Goal: Task Accomplishment & Management: Use online tool/utility

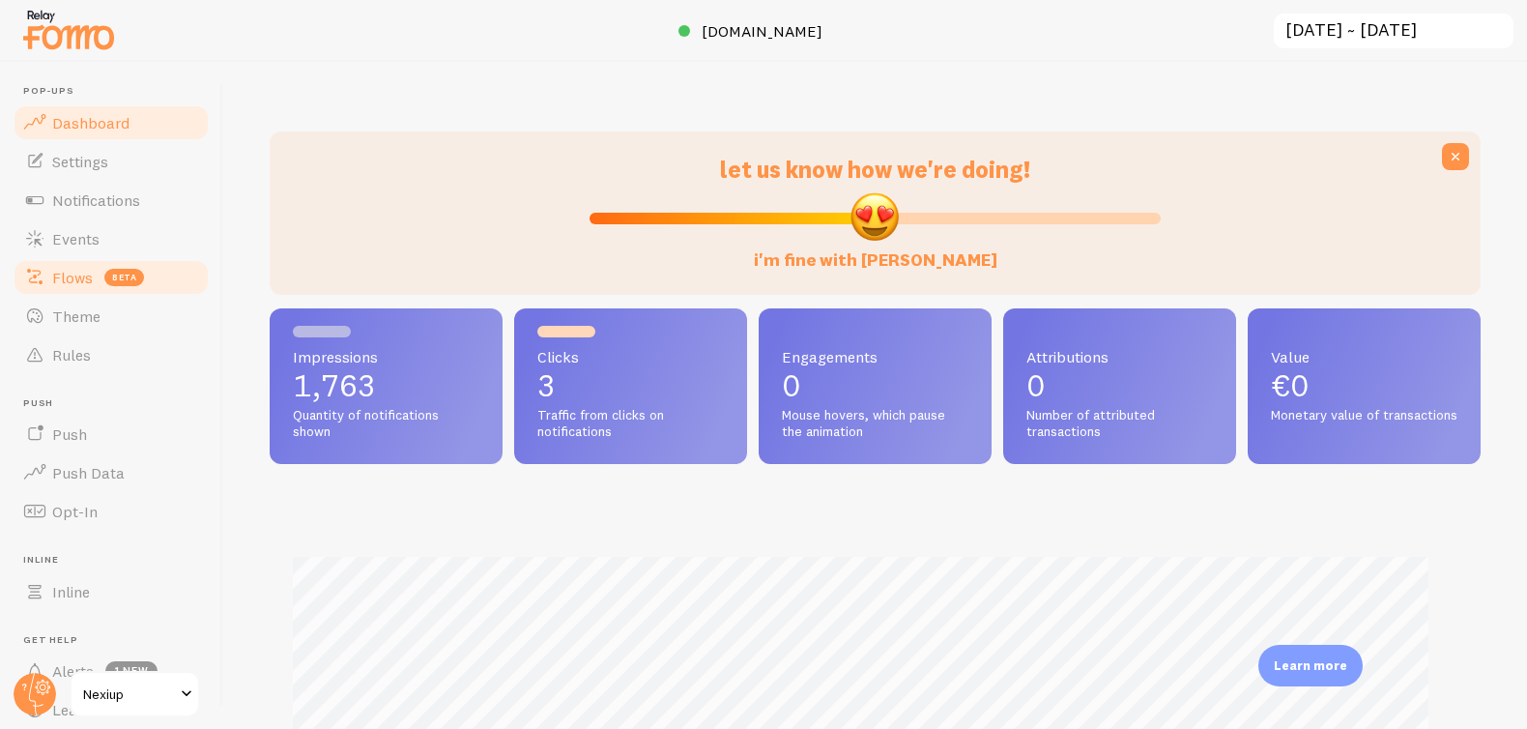
scroll to position [965959, 965271]
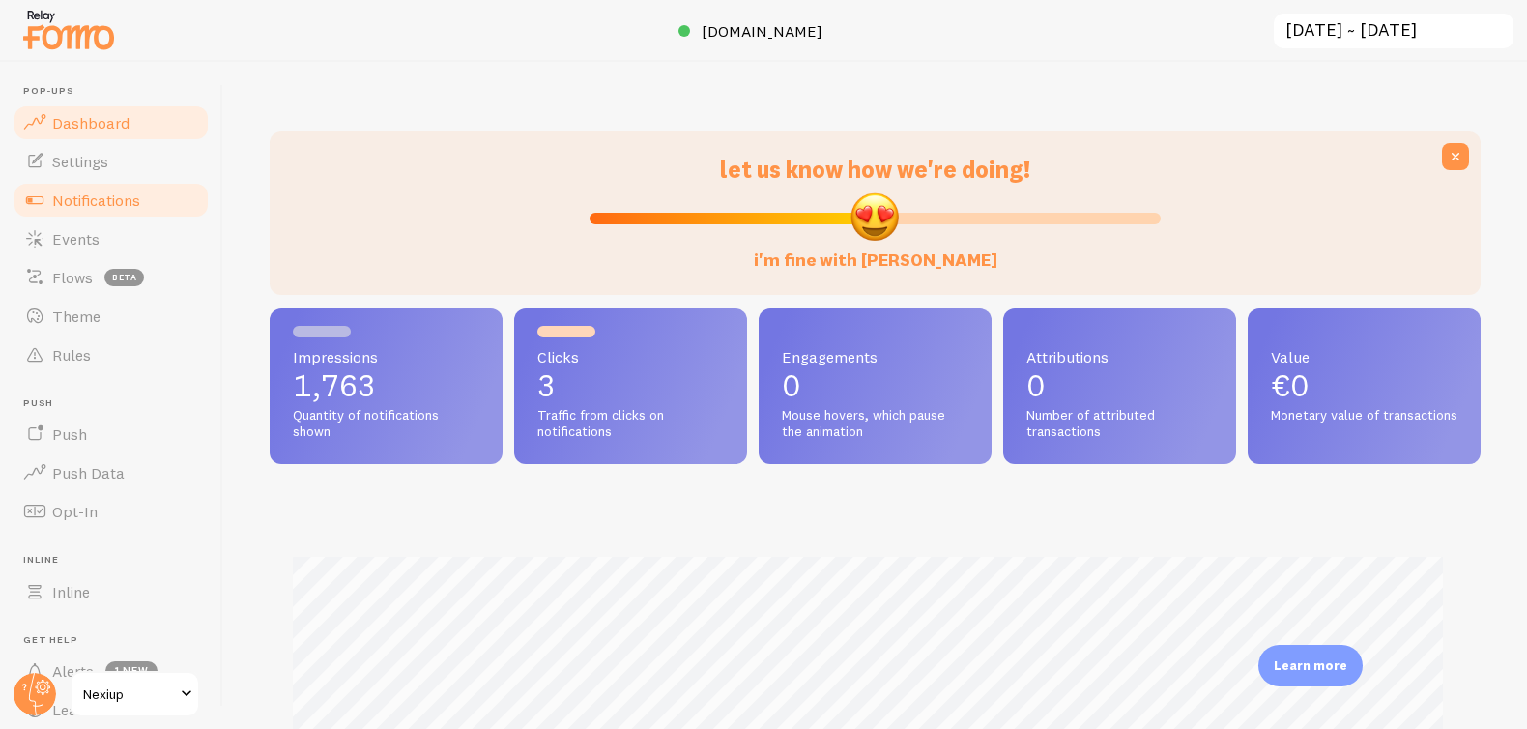
click at [101, 199] on span "Notifications" at bounding box center [96, 199] width 88 height 19
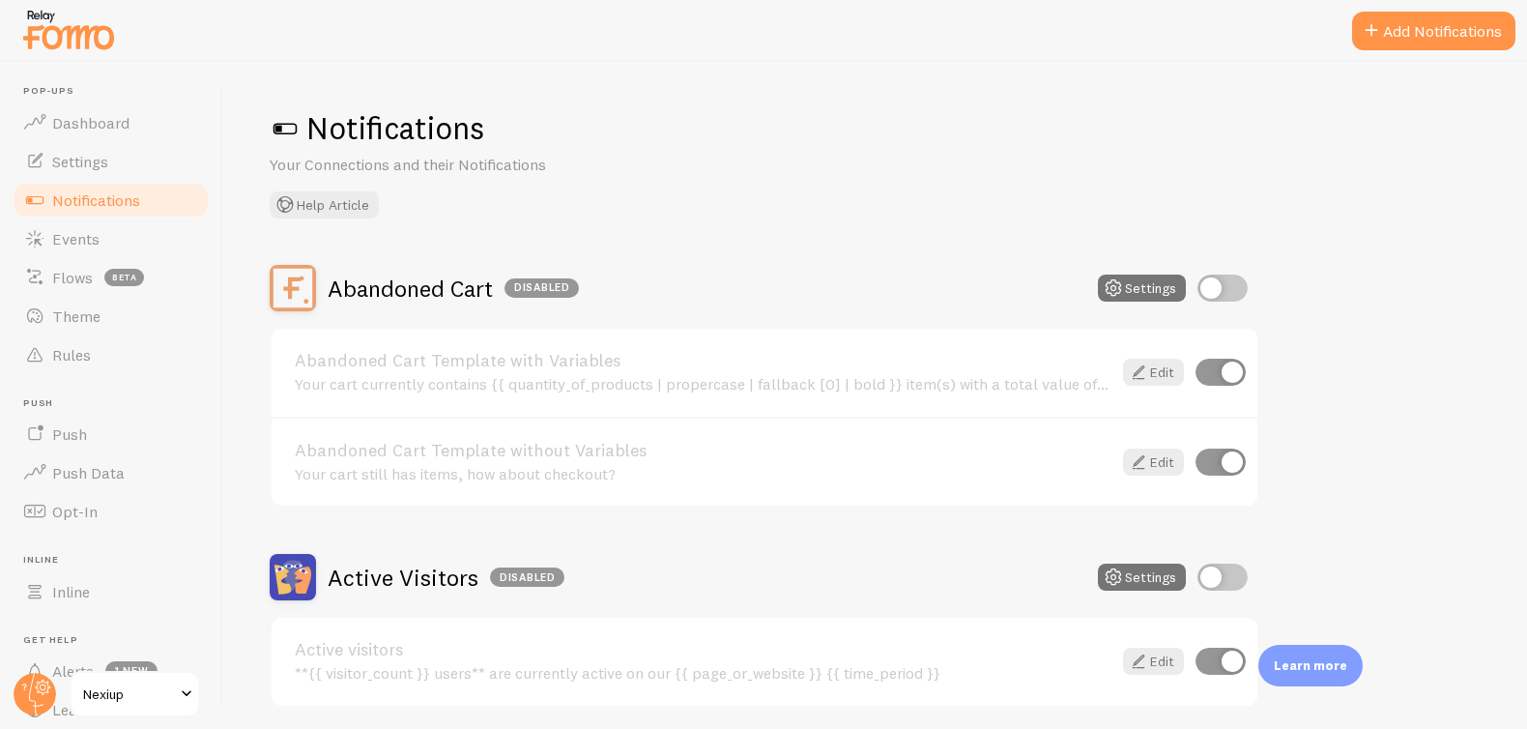
click at [1415, 43] on button "Add Notifications" at bounding box center [1433, 31] width 163 height 39
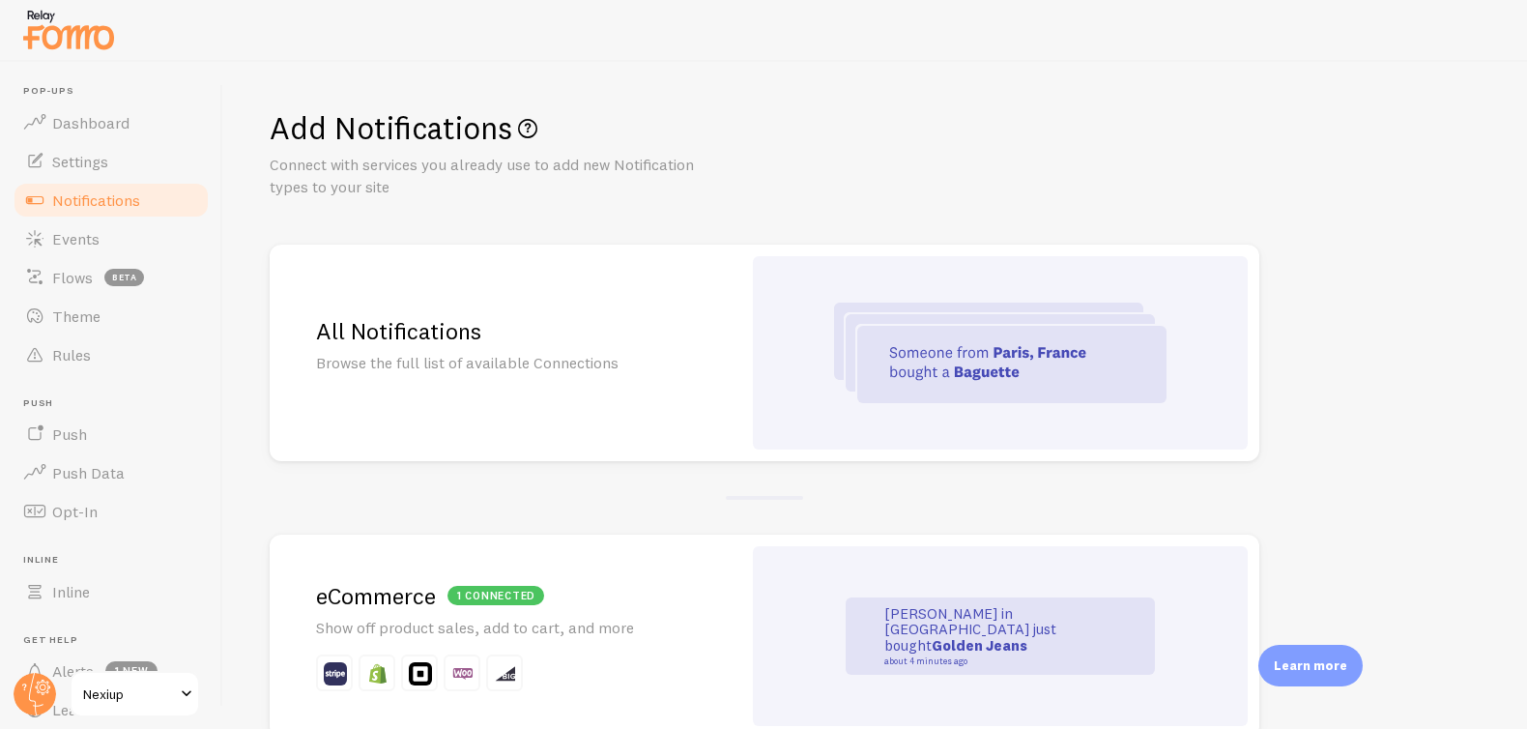
click at [525, 350] on div "All Notifications Browse the full list of available Connections" at bounding box center [506, 353] width 472 height 216
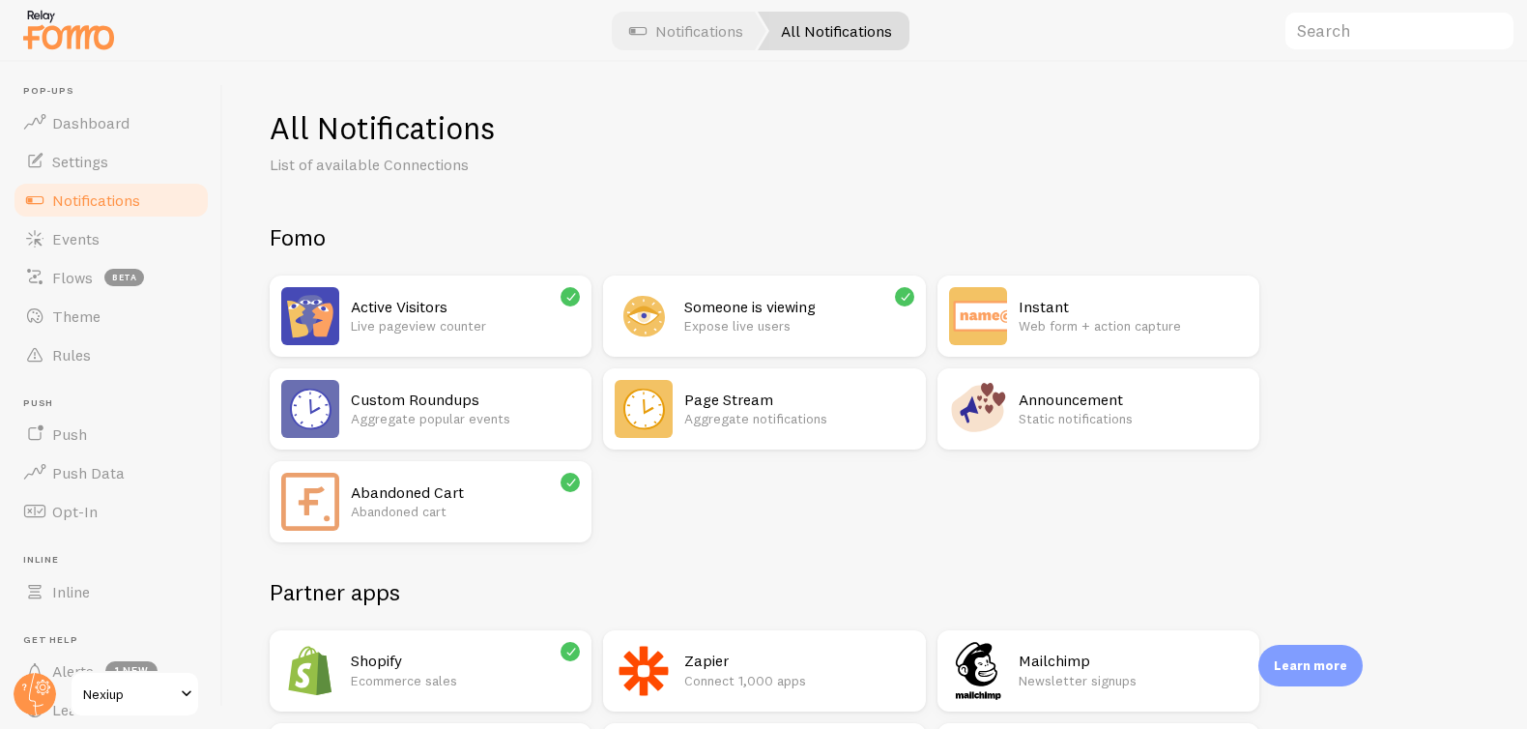
click at [746, 413] on p "Aggregate notifications" at bounding box center [798, 418] width 229 height 19
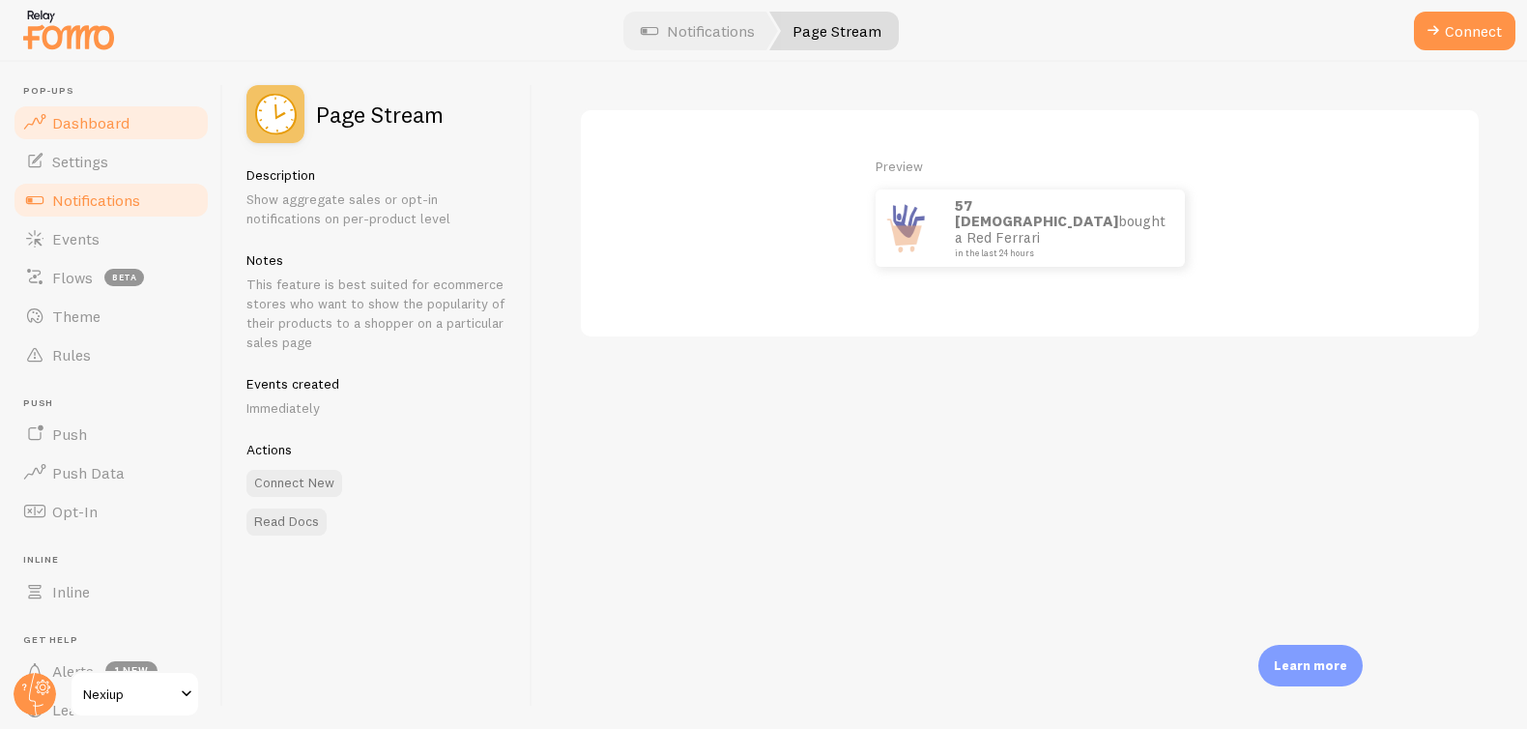
click at [87, 119] on span "Dashboard" at bounding box center [90, 122] width 77 height 19
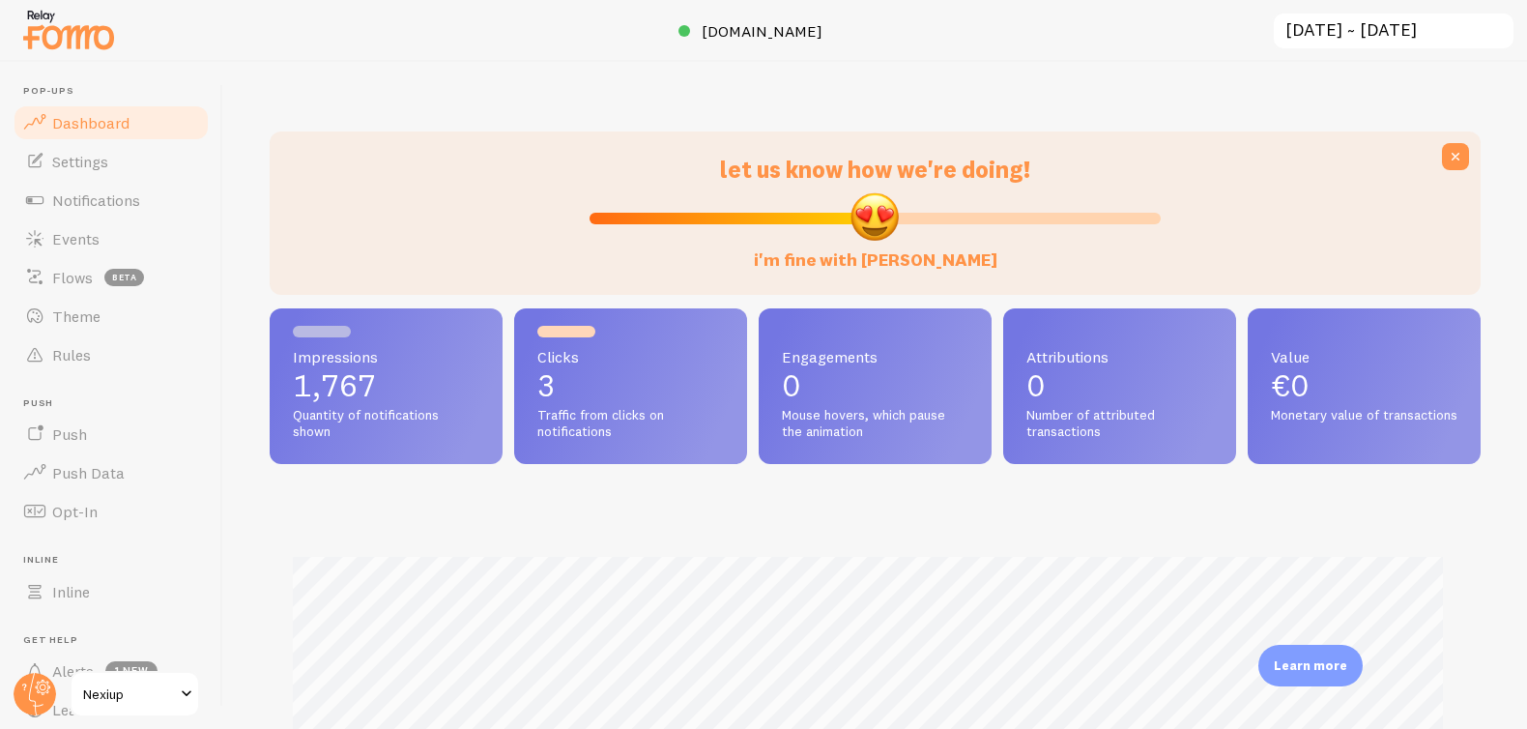
scroll to position [507, 1196]
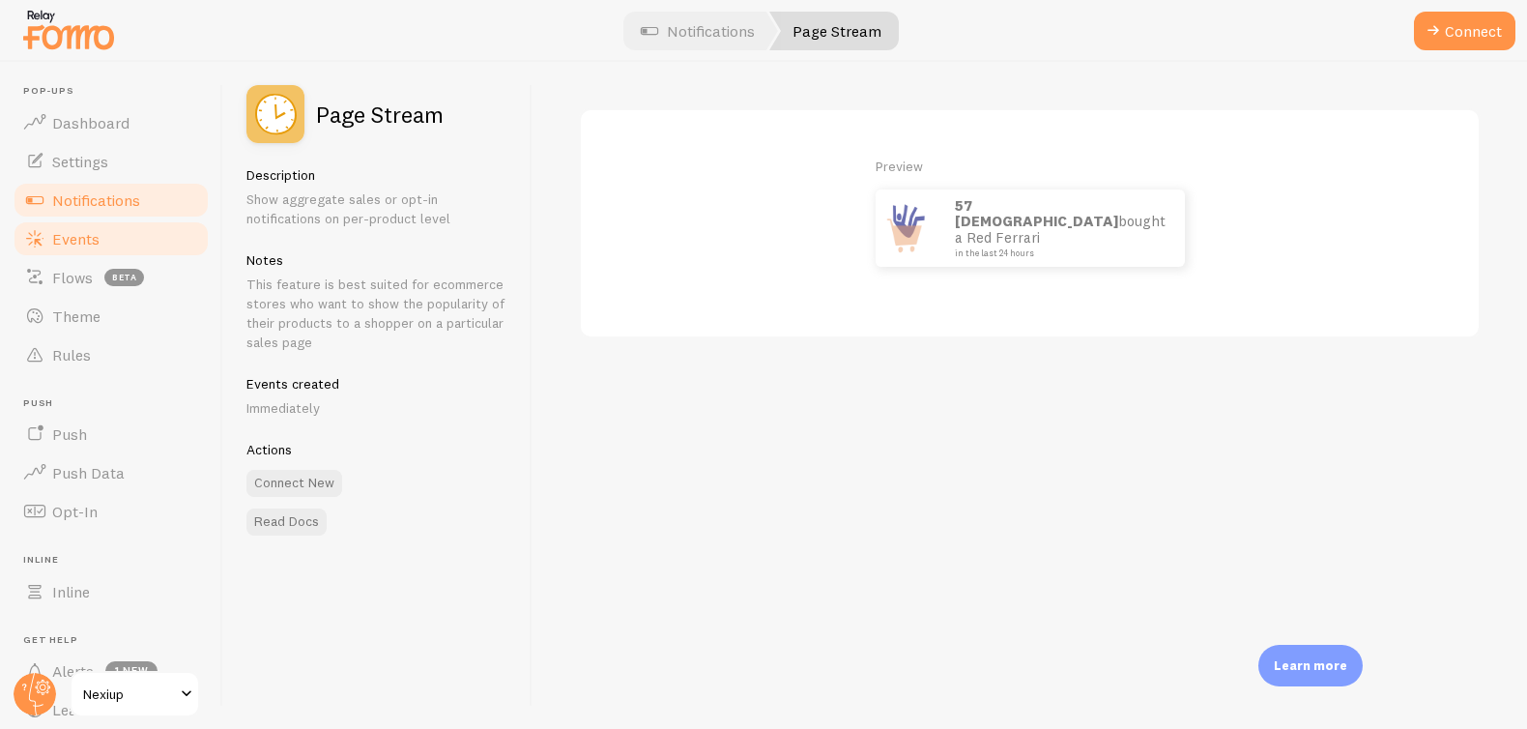
click at [85, 255] on link "Events" at bounding box center [111, 238] width 199 height 39
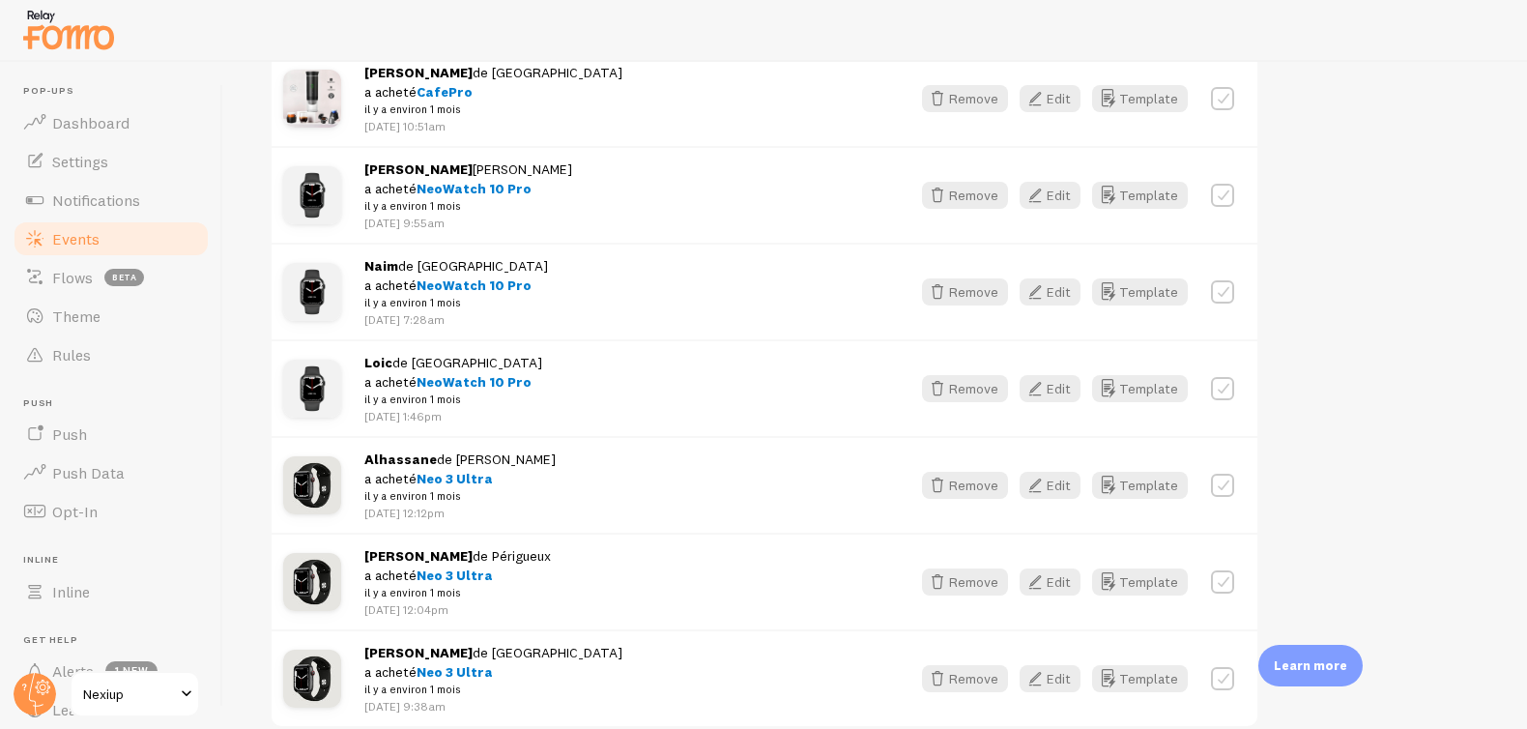
scroll to position [2740, 0]
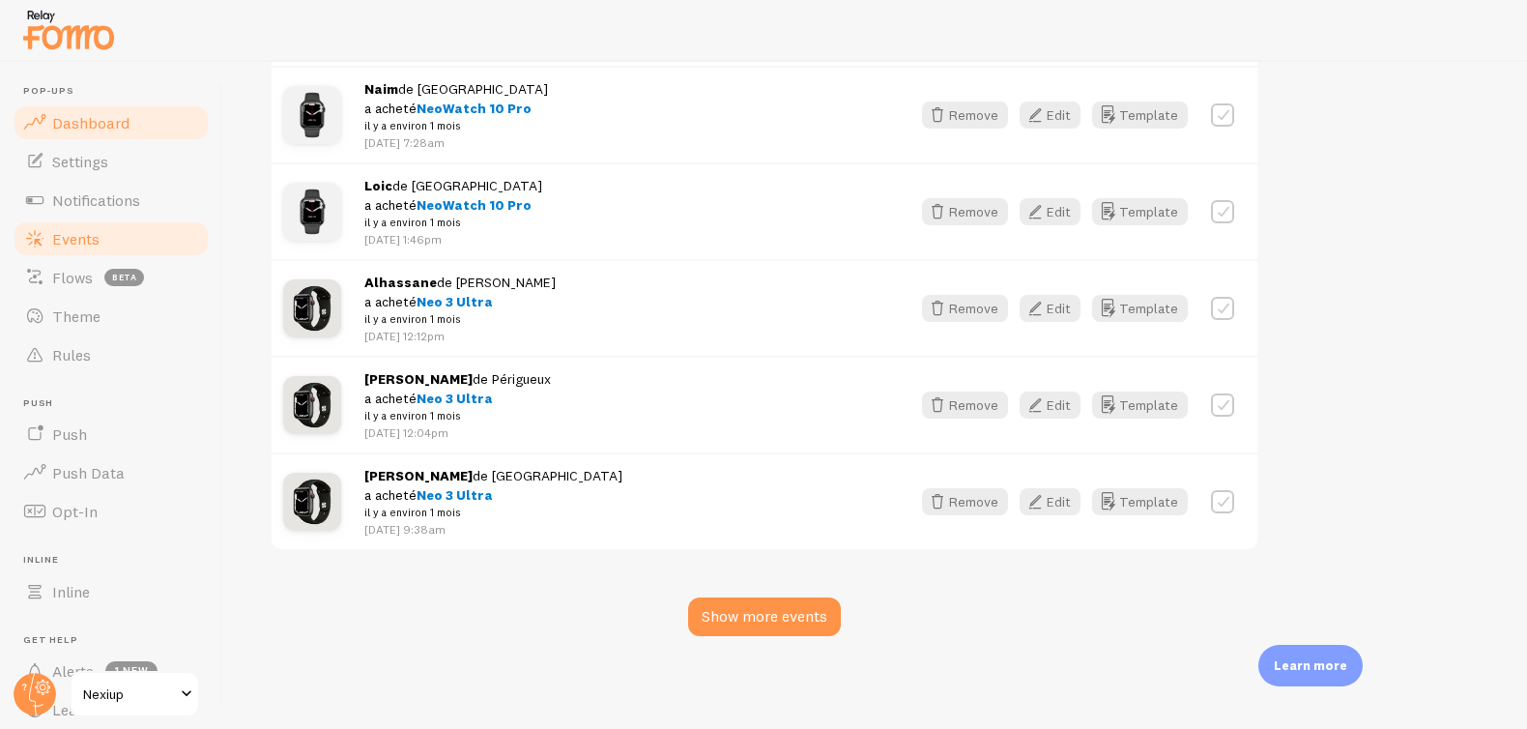
click at [105, 132] on link "Dashboard" at bounding box center [111, 122] width 199 height 39
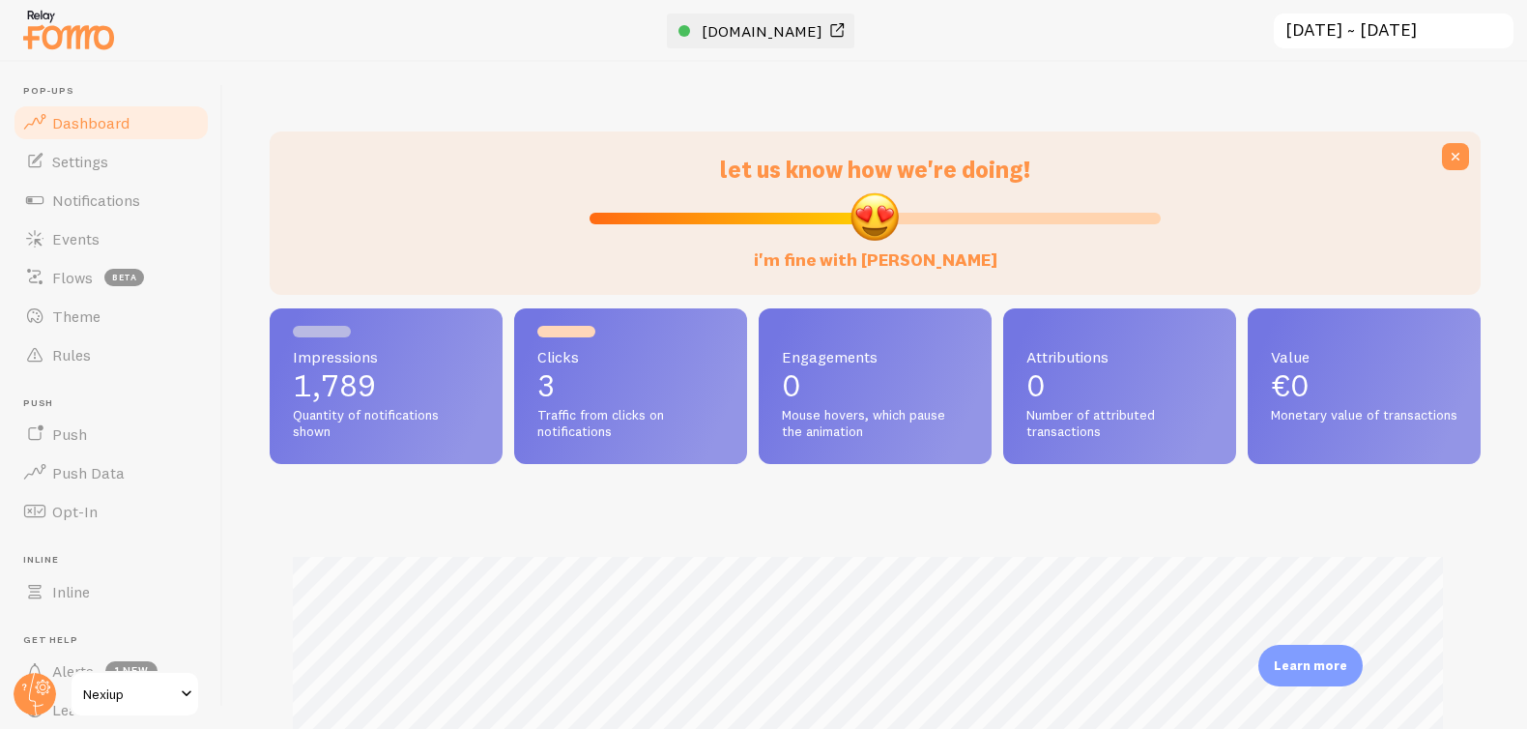
click at [799, 30] on span "[DOMAIN_NAME]" at bounding box center [762, 30] width 121 height 19
